Goal: Task Accomplishment & Management: Manage account settings

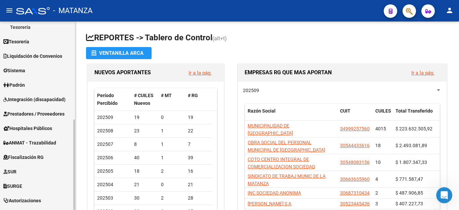
scroll to position [204, 0]
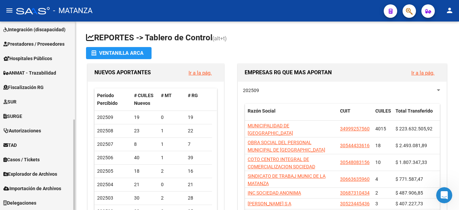
click at [15, 144] on span "TAD" at bounding box center [9, 144] width 13 height 7
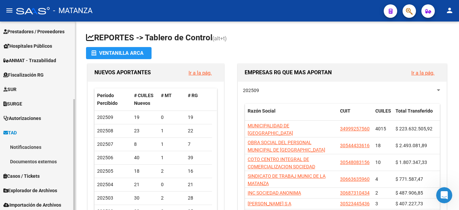
scroll to position [103, 0]
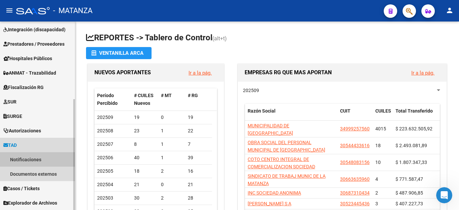
click at [34, 159] on link "Notificaciones" at bounding box center [37, 159] width 75 height 14
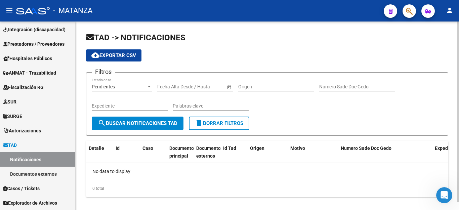
scroll to position [8, 0]
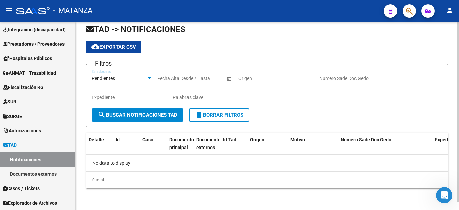
click at [130, 76] on div "Pendientes" at bounding box center [119, 79] width 54 height 6
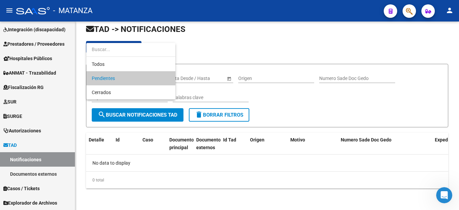
click at [122, 81] on span "Pendientes" at bounding box center [131, 78] width 78 height 14
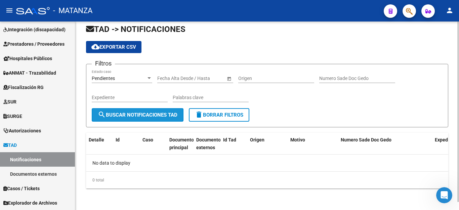
click at [149, 117] on span "search Buscar Notificaciones TAD" at bounding box center [138, 115] width 80 height 6
click at [228, 79] on span "Open calendar" at bounding box center [229, 79] width 16 height 16
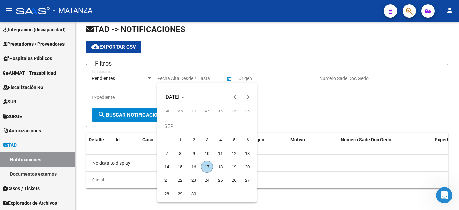
click at [195, 57] on div at bounding box center [229, 105] width 459 height 210
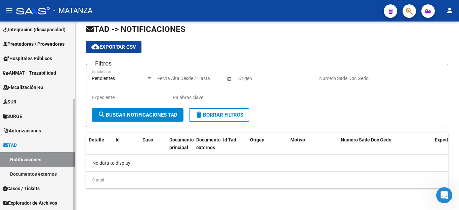
click at [40, 172] on link "Documentos externos" at bounding box center [37, 174] width 75 height 14
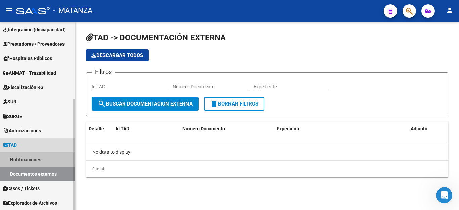
click at [34, 157] on link "Notificaciones" at bounding box center [37, 159] width 75 height 14
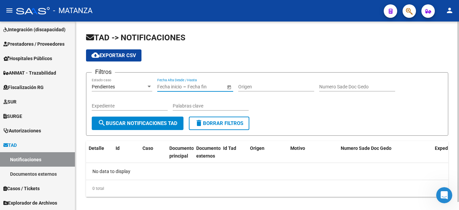
click at [209, 85] on input "text" at bounding box center [203, 87] width 33 height 6
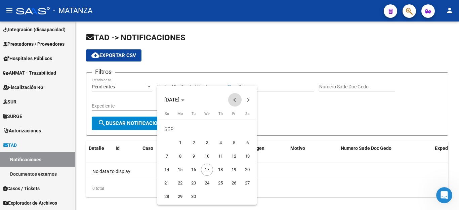
click at [234, 98] on span "Previous month" at bounding box center [234, 99] width 13 height 13
click at [234, 130] on span "1" at bounding box center [234, 129] width 12 height 12
type input "[DATE]"
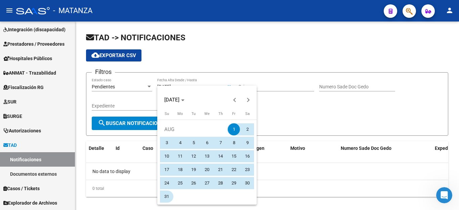
click at [165, 194] on span "31" at bounding box center [167, 196] width 12 height 12
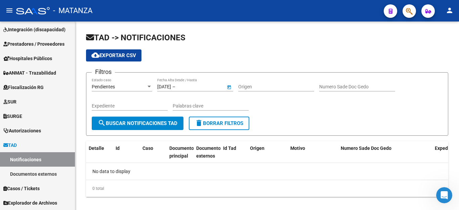
type input "[DATE]"
click at [145, 82] on div "Pendientes Estado caso" at bounding box center [122, 84] width 60 height 13
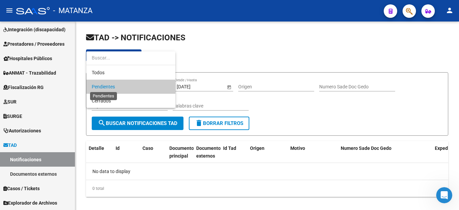
click at [114, 87] on span "Pendientes" at bounding box center [103, 86] width 23 height 5
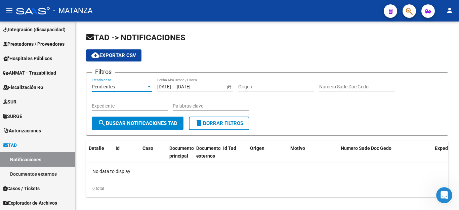
click at [114, 87] on span "Pendientes" at bounding box center [103, 86] width 23 height 5
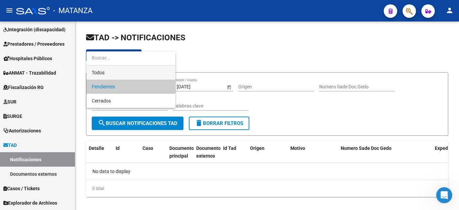
click at [109, 74] on span "Todos" at bounding box center [131, 72] width 78 height 14
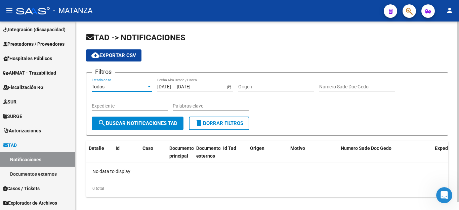
click at [136, 122] on span "search Buscar Notificaciones TAD" at bounding box center [138, 123] width 80 height 6
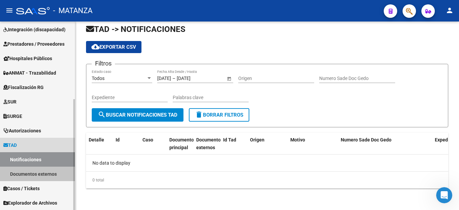
click at [55, 176] on link "Documentos externos" at bounding box center [37, 174] width 75 height 14
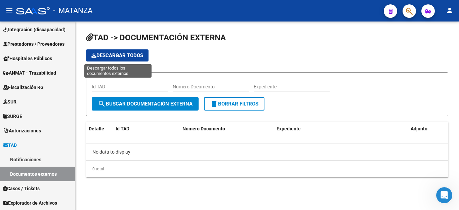
click at [112, 59] on button "Descargar todos" at bounding box center [117, 55] width 62 height 12
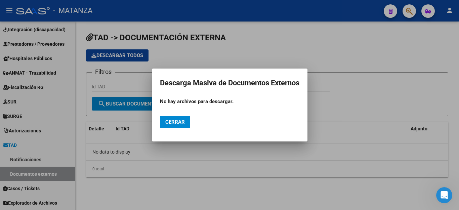
click at [175, 121] on span "Cerrar" at bounding box center [174, 122] width 19 height 6
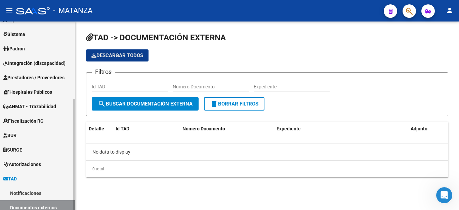
scroll to position [36, 0]
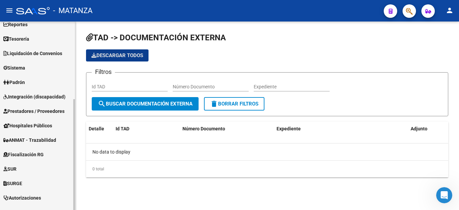
click at [37, 124] on span "Hospitales Públicos" at bounding box center [27, 125] width 49 height 7
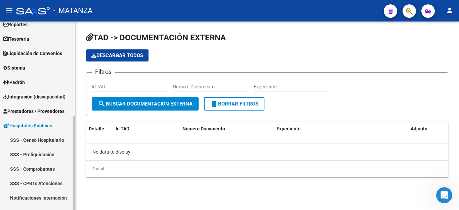
scroll to position [70, 0]
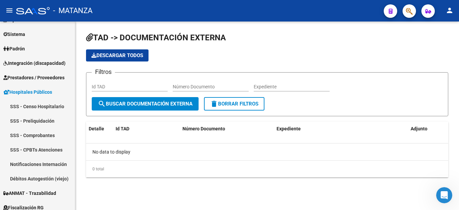
click at [7, 11] on mat-icon "menu" at bounding box center [9, 10] width 8 height 8
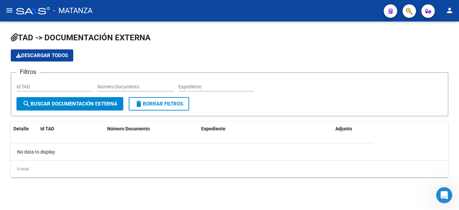
click at [7, 11] on mat-icon "menu" at bounding box center [9, 10] width 8 height 8
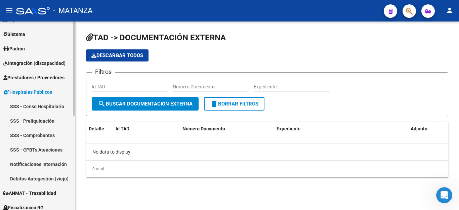
scroll to position [0, 0]
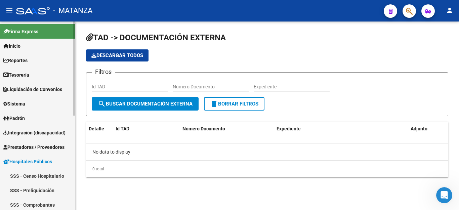
click at [17, 105] on span "Sistema" at bounding box center [14, 103] width 22 height 7
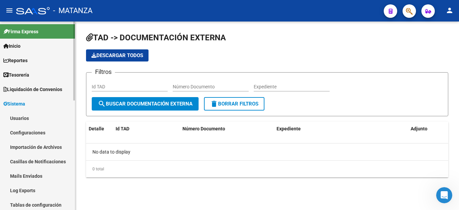
click at [19, 119] on link "Usuarios" at bounding box center [37, 118] width 75 height 14
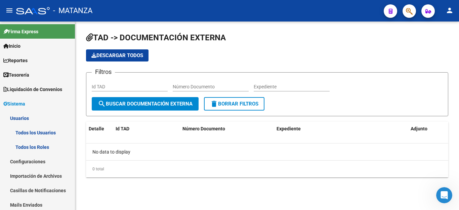
drag, startPoint x: 35, startPoint y: 129, endPoint x: 78, endPoint y: 129, distance: 42.7
click at [36, 129] on link "Todos los Usuarios" at bounding box center [37, 132] width 75 height 14
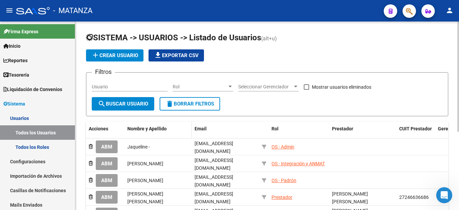
scroll to position [34, 0]
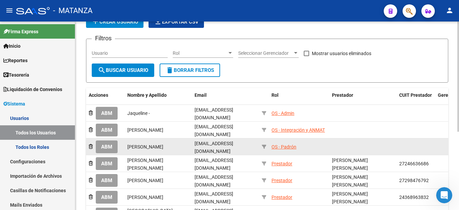
click at [108, 144] on span "ABM" at bounding box center [106, 147] width 11 height 6
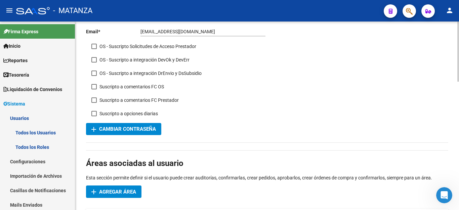
scroll to position [168, 0]
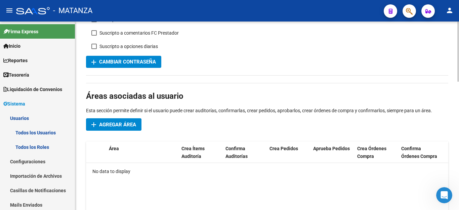
click at [118, 128] on button "add Agregar Área" at bounding box center [113, 124] width 55 height 12
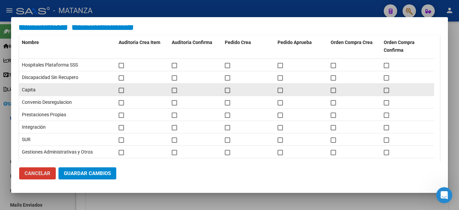
scroll to position [14, 0]
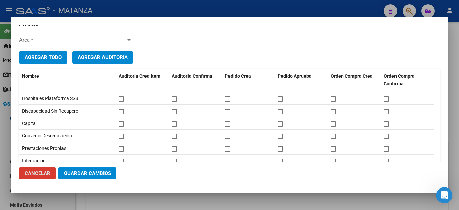
click at [39, 174] on span "Cancelar" at bounding box center [38, 173] width 26 height 6
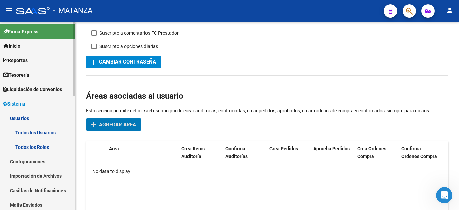
click at [25, 104] on span "Sistema" at bounding box center [14, 103] width 22 height 7
